Goal: Transaction & Acquisition: Book appointment/travel/reservation

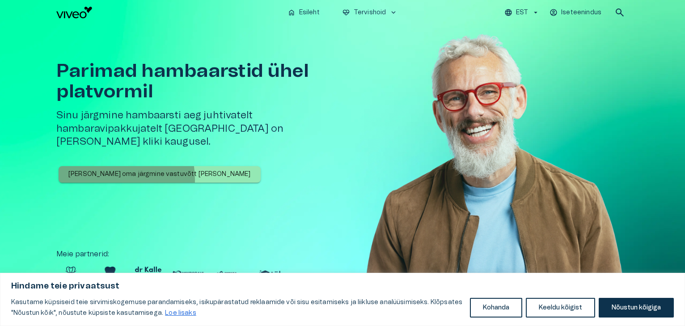
click at [102, 167] on button "[PERSON_NAME] oma järgmine vastuvõtt [PERSON_NAME]" at bounding box center [160, 174] width 202 height 17
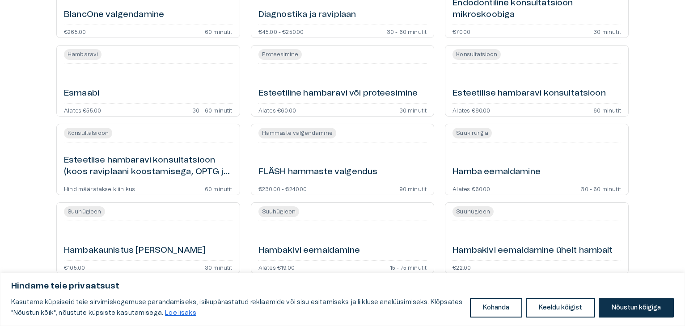
scroll to position [394, 0]
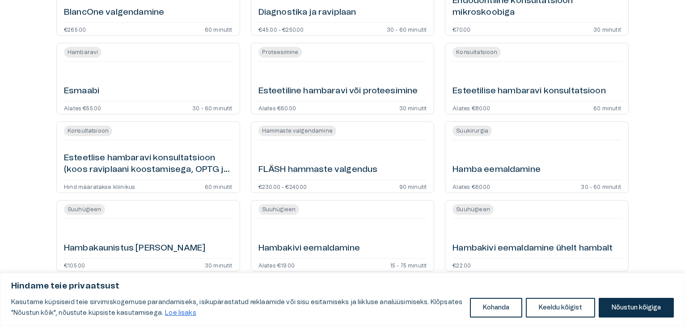
click at [494, 168] on h6 "Hamba eemaldamine" at bounding box center [496, 170] width 88 height 12
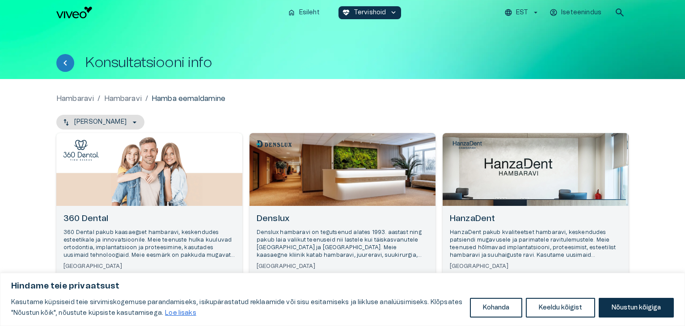
drag, startPoint x: 686, startPoint y: 0, endPoint x: 486, endPoint y: 106, distance: 226.5
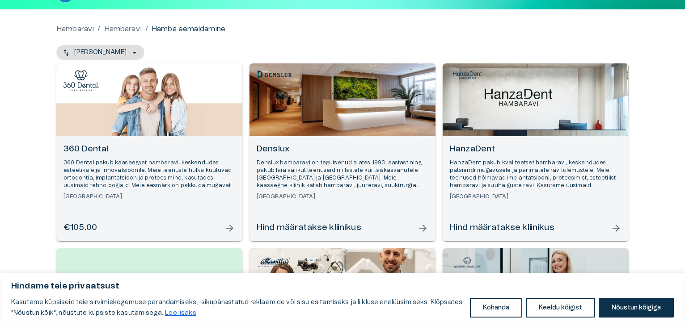
scroll to position [56, 0]
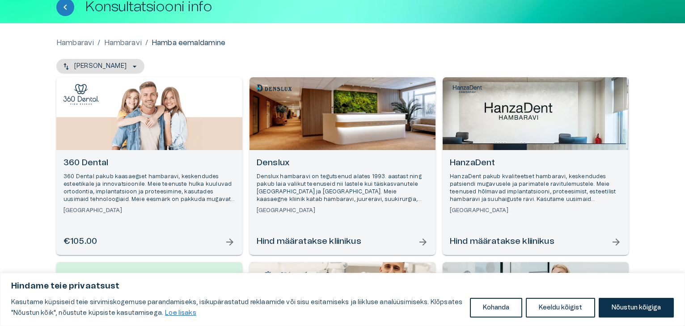
click at [318, 183] on p "Denslux hambaravi on tegutsenud alates 1993. aastast ning pakub laia valikut te…" at bounding box center [342, 188] width 172 height 31
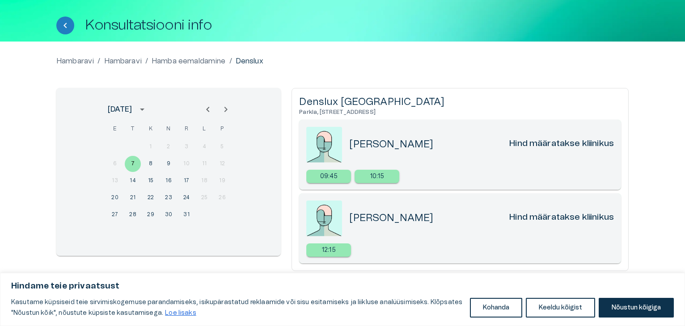
scroll to position [48, 0]
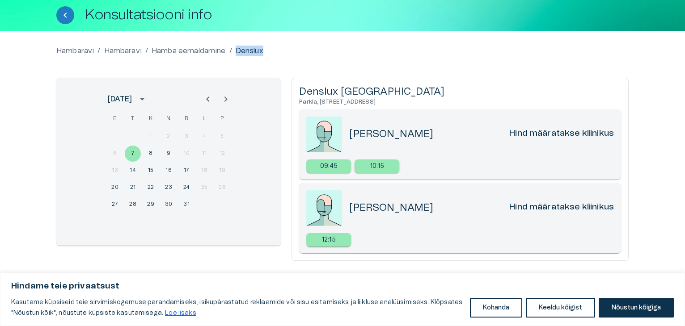
drag, startPoint x: 269, startPoint y: 48, endPoint x: 238, endPoint y: 52, distance: 31.5
click at [238, 52] on div "Hambaravi / [PERSON_NAME] / Hamba eemaldamine / [GEOGRAPHIC_DATA]" at bounding box center [342, 51] width 572 height 11
copy p "Denslux"
drag, startPoint x: 446, startPoint y: 208, endPoint x: 351, endPoint y: 210, distance: 95.6
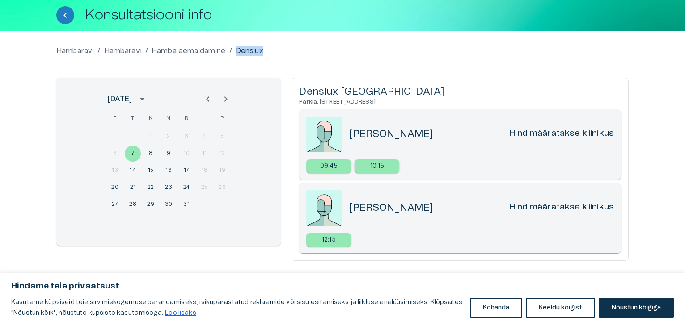
click at [351, 210] on div "[PERSON_NAME] Hind määratakse kliinikus" at bounding box center [481, 208] width 265 height 13
copy h5 "[PERSON_NAME]"
click at [424, 241] on div "12:15" at bounding box center [459, 241] width 307 height 16
click at [335, 240] on p "12:15" at bounding box center [329, 239] width 14 height 9
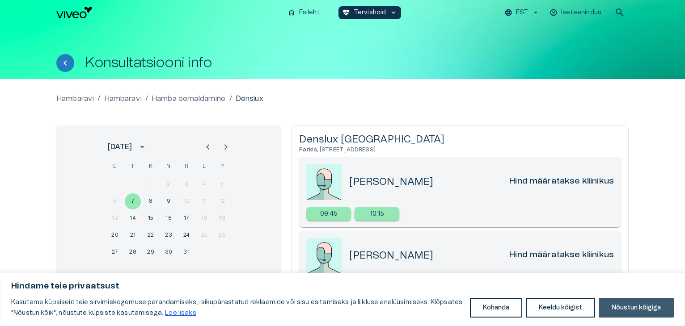
click at [626, 311] on button "Nõustun kõigiga" at bounding box center [635, 308] width 75 height 20
